Goal: Information Seeking & Learning: Learn about a topic

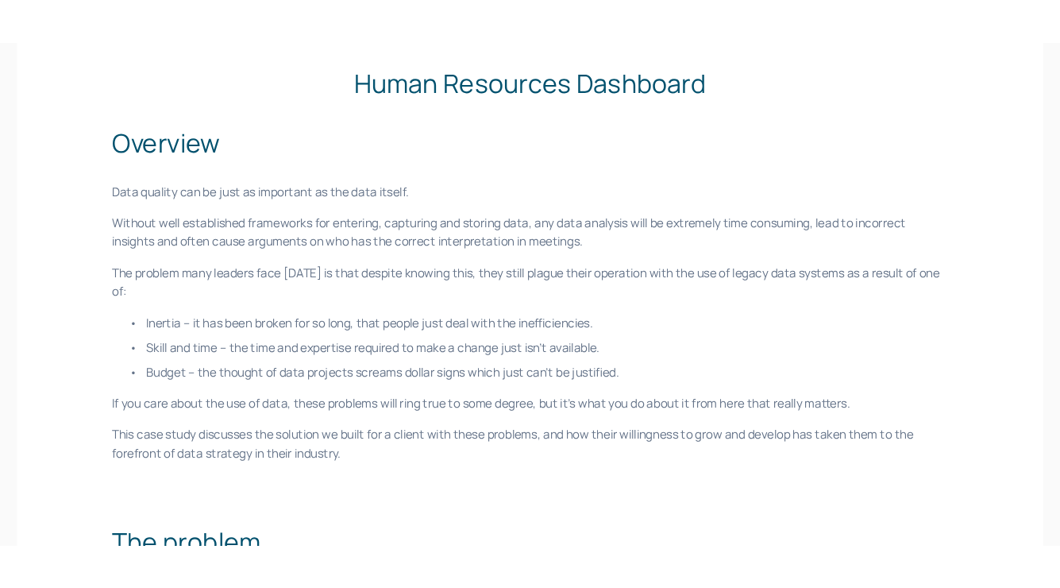
scroll to position [361, 0]
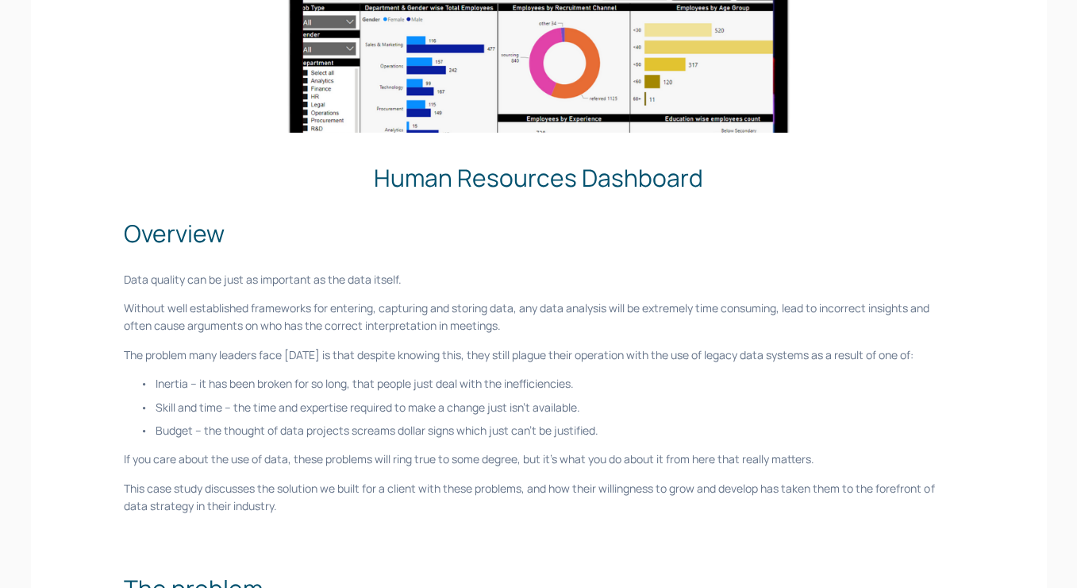
scroll to position [279, 0]
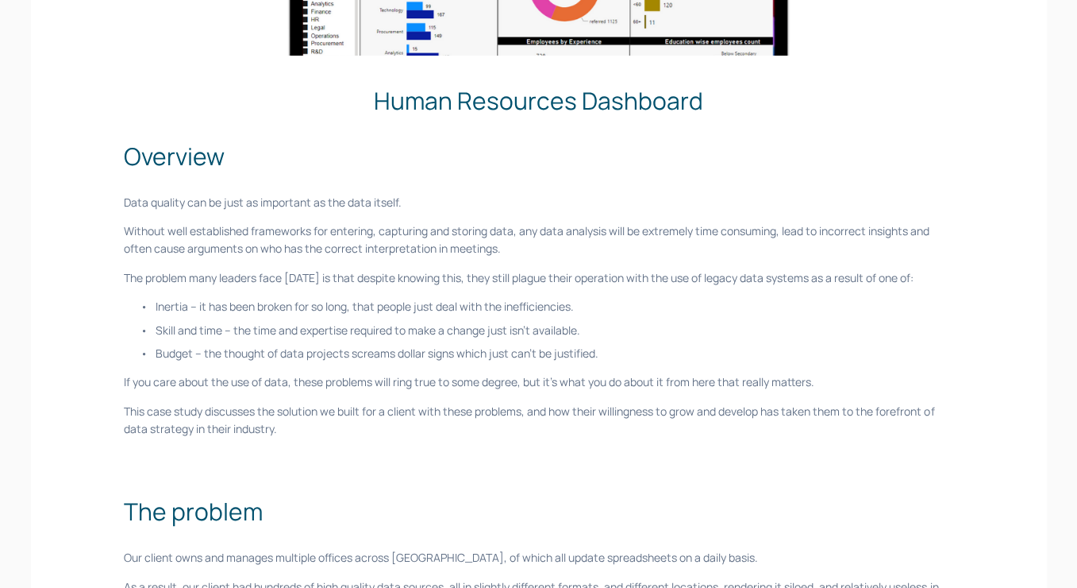
click at [315, 248] on p "Without well established frameworks for entering, capturing and storing data, a…" at bounding box center [538, 240] width 829 height 36
drag, startPoint x: 514, startPoint y: 255, endPoint x: 375, endPoint y: 91, distance: 215.1
click at [375, 91] on div "Human Resources Dashboard Overview Data quality can be just as important as the…" at bounding box center [538, 579] width 829 height 992
copy div "Human Resources Dashboard Overview Data quality can be just as important as the…"
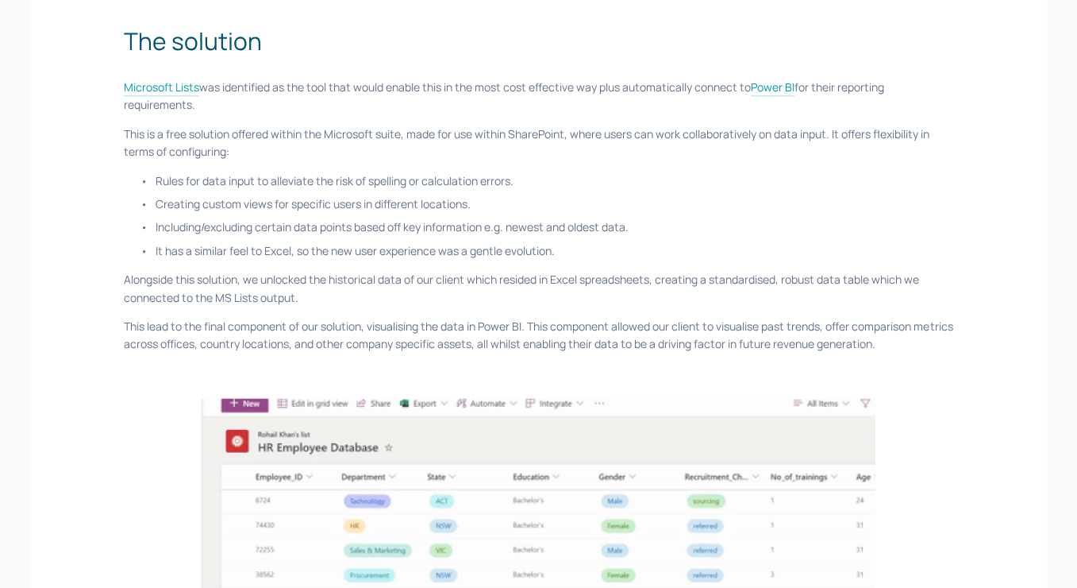
scroll to position [990, 0]
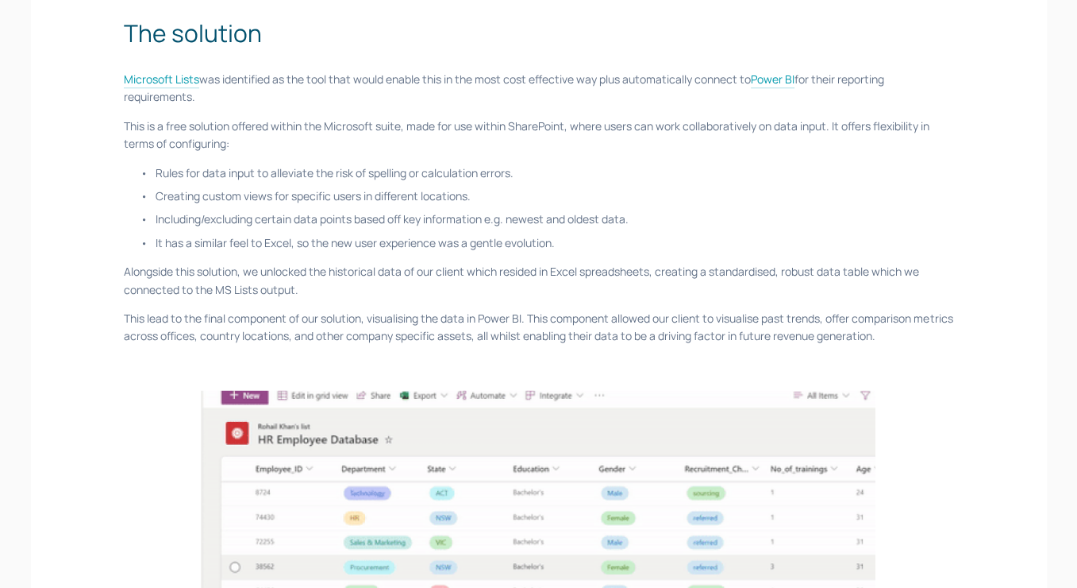
click at [950, 234] on p "It has a similar feel to Excel, so the new user experience was a gentle evoluti…" at bounding box center [554, 242] width 797 height 17
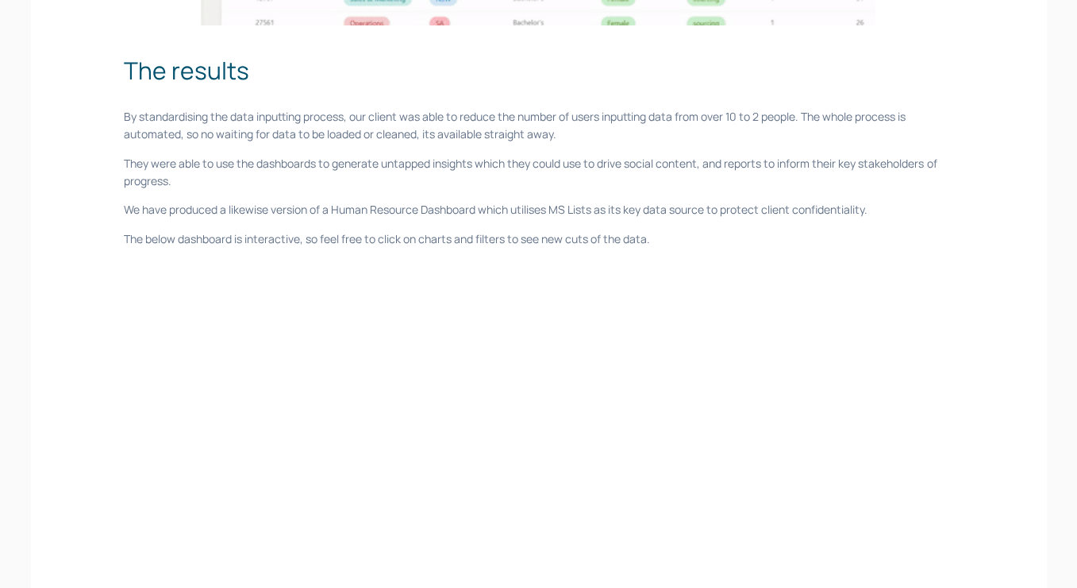
scroll to position [1575, 0]
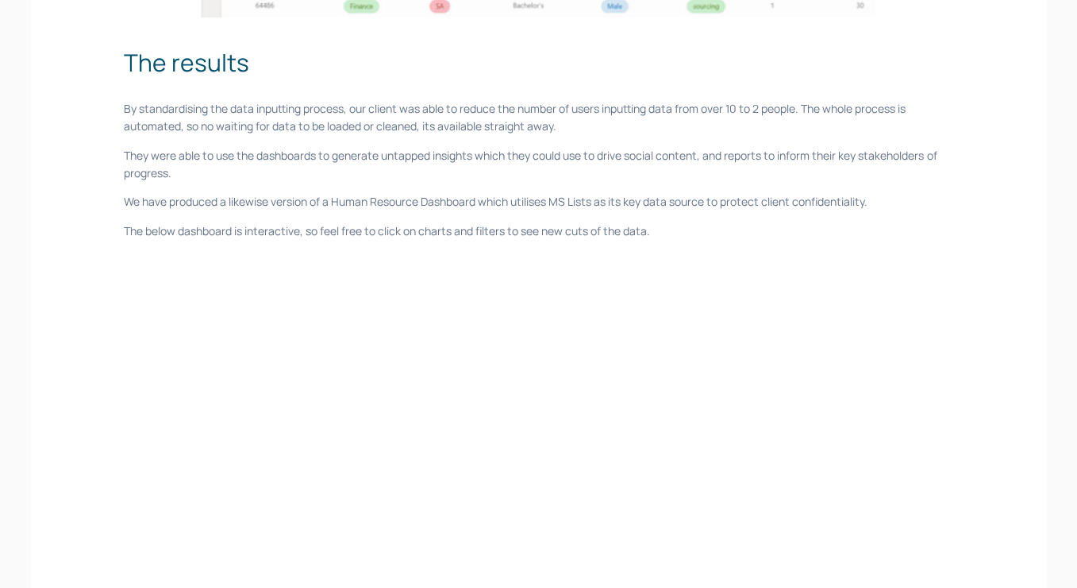
click at [1051, 333] on div at bounding box center [538, 566] width 1027 height 627
click at [1067, 327] on body "Home Customer Success Data stories Team" at bounding box center [538, 87] width 1077 height 3324
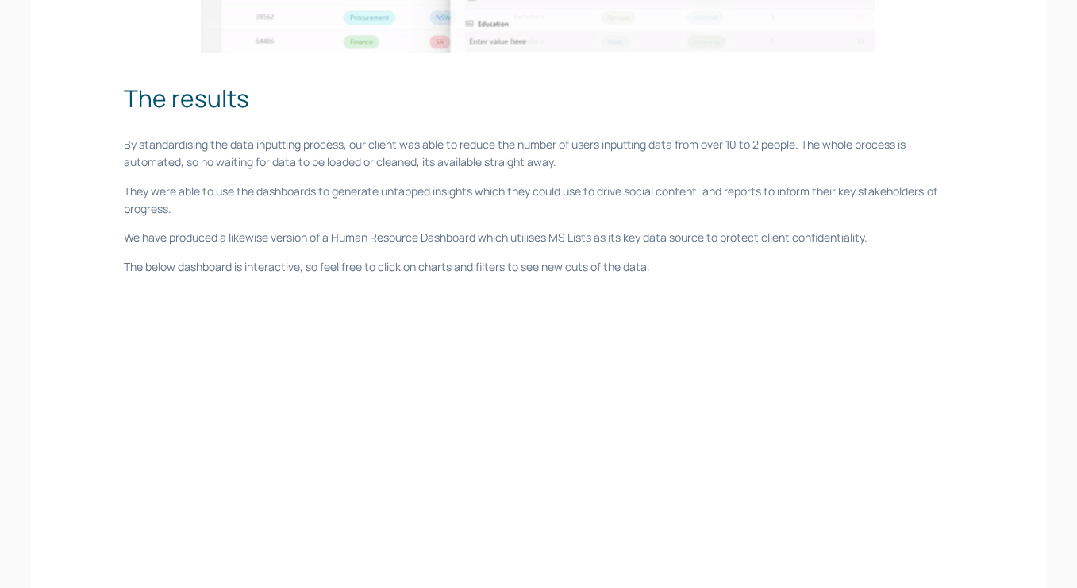
scroll to position [1517, 0]
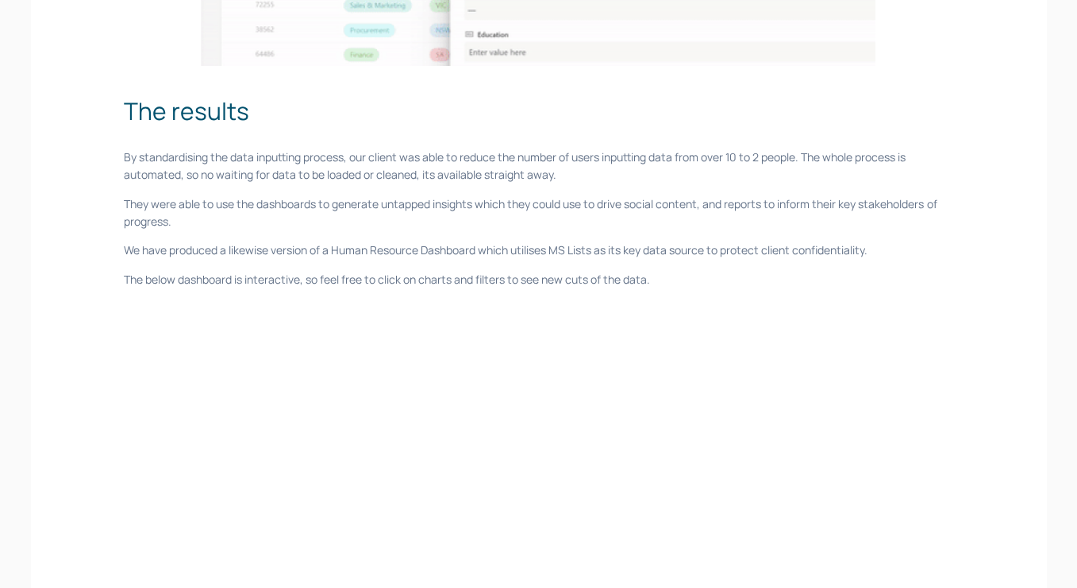
scroll to position [1531, 0]
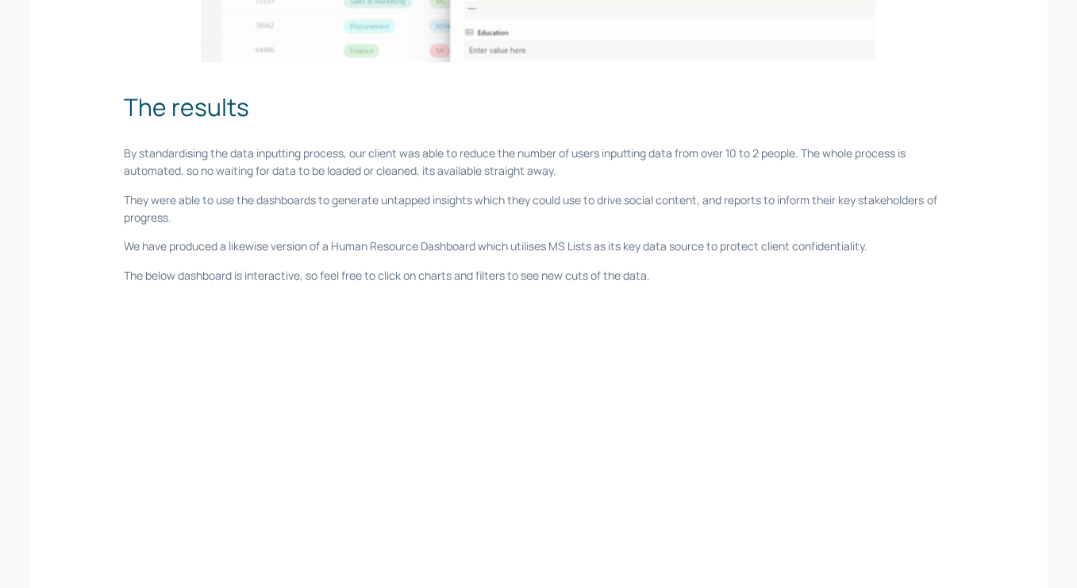
click at [1057, 236] on div "Home Customer Success Data stories Team Contact us" at bounding box center [539, 131] width 1048 height 3324
